Goal: Task Accomplishment & Management: Use online tool/utility

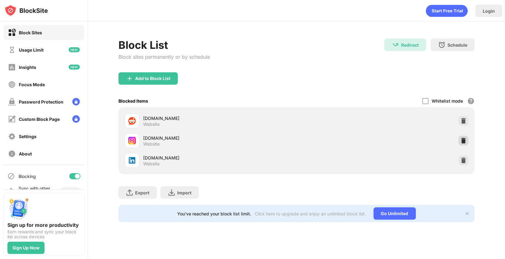
click at [466, 136] on div at bounding box center [464, 141] width 10 height 10
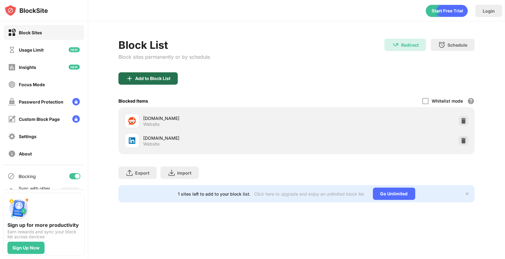
click at [167, 81] on div "Add to Block List" at bounding box center [152, 78] width 35 height 5
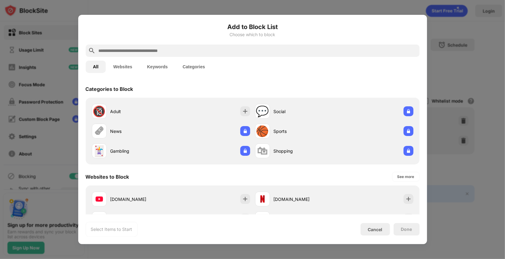
click at [184, 51] on input "text" at bounding box center [257, 50] width 319 height 7
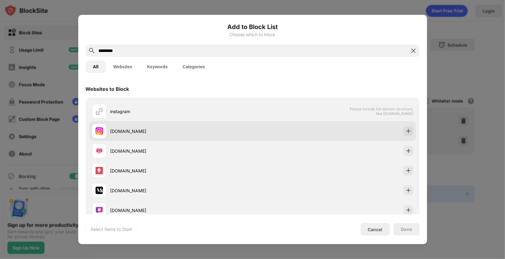
type input "*********"
click at [217, 127] on div "[DOMAIN_NAME]" at bounding box center [172, 131] width 161 height 15
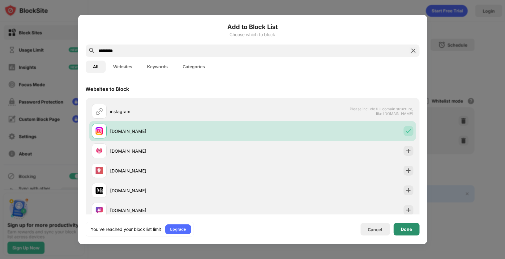
click at [409, 231] on div "Done" at bounding box center [406, 229] width 11 height 5
